Goal: Information Seeking & Learning: Learn about a topic

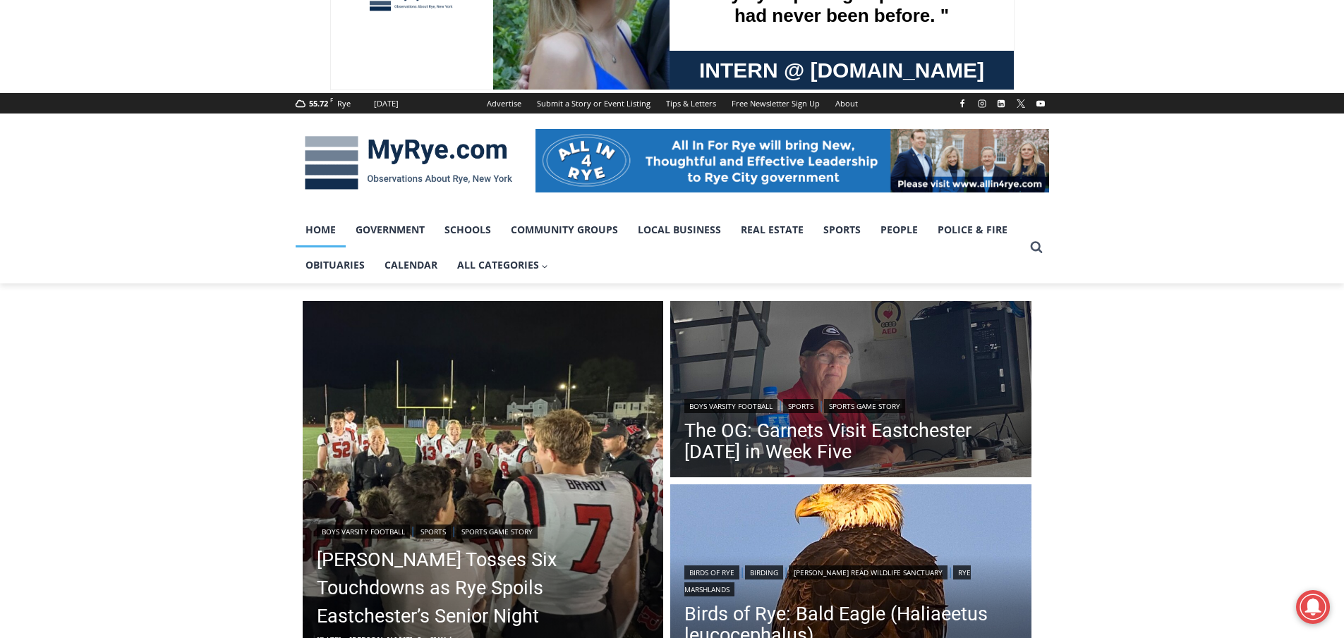
scroll to position [353, 0]
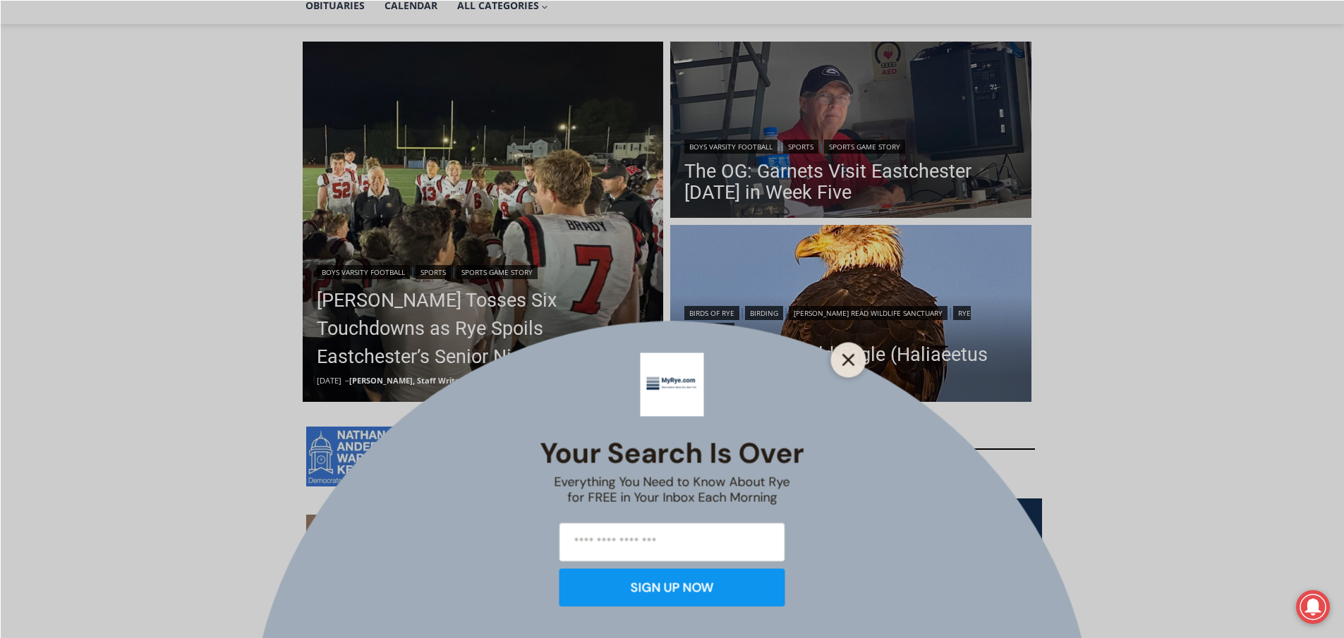
click at [851, 359] on icon "Close" at bounding box center [848, 359] width 13 height 13
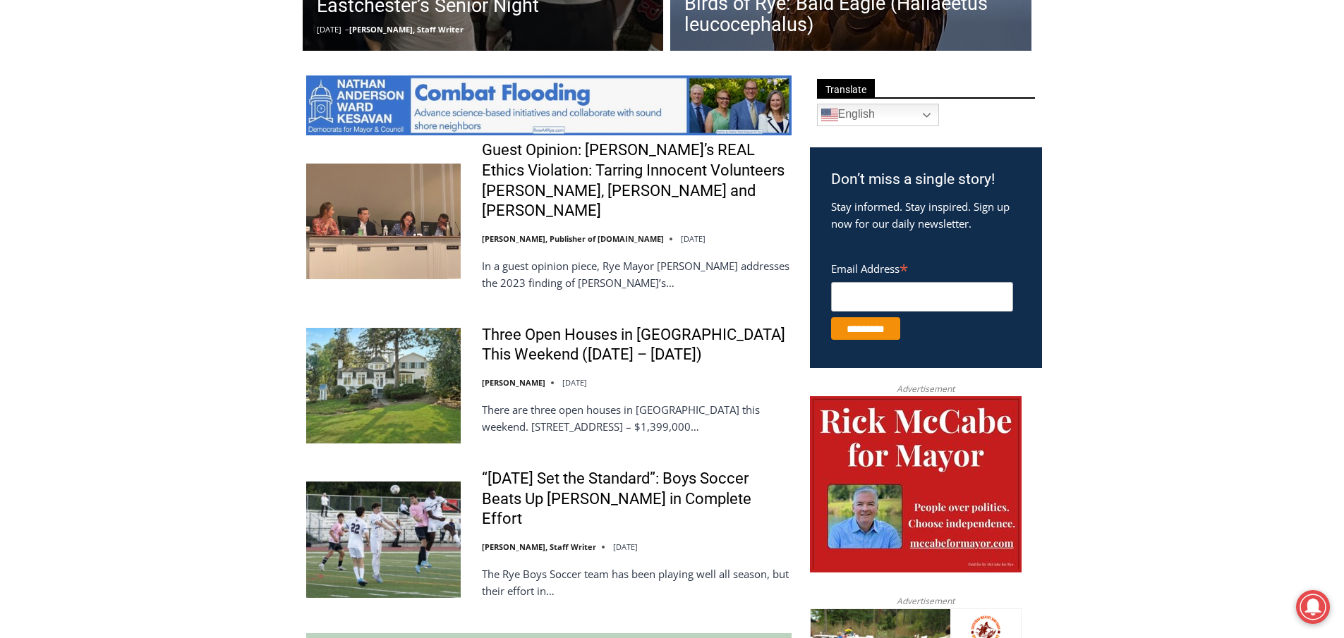
scroll to position [705, 0]
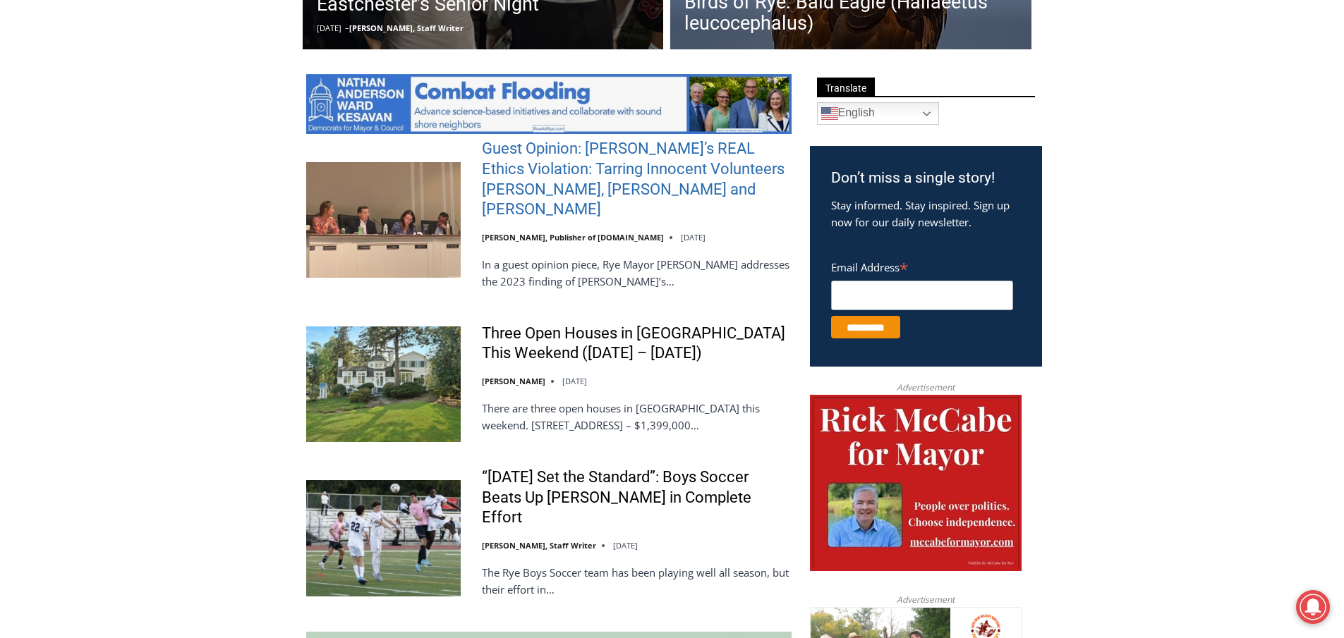
click at [641, 172] on link "Guest Opinion: [PERSON_NAME]’s REAL Ethics Violation: Tarring Innocent Voluntee…" at bounding box center [637, 179] width 310 height 80
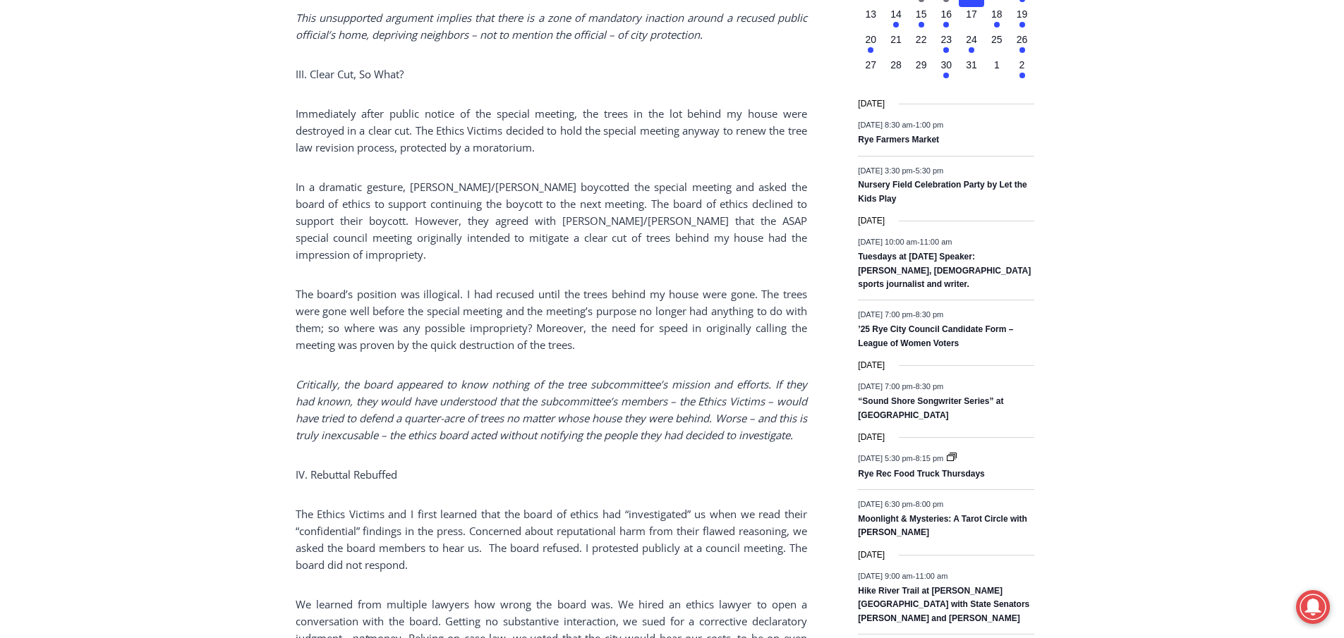
scroll to position [1948, 0]
